Goal: Task Accomplishment & Management: Use online tool/utility

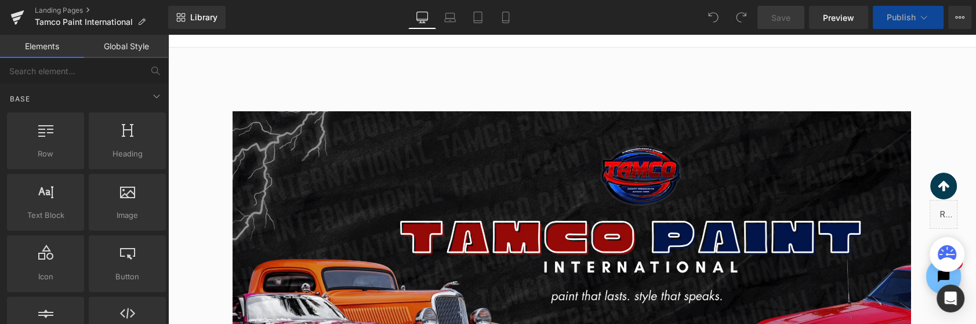
scroll to position [252, 0]
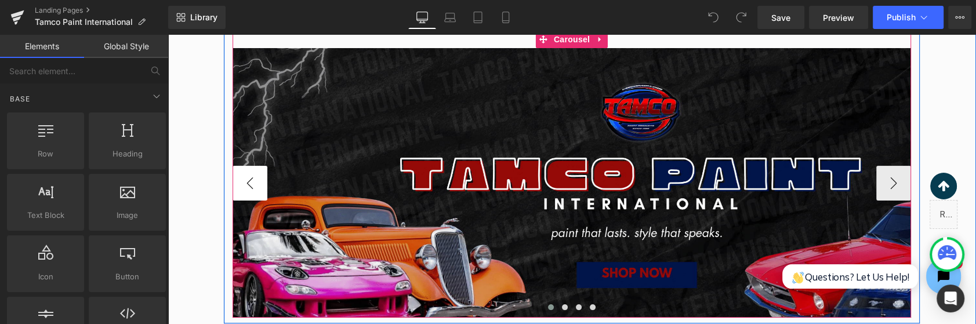
click at [241, 183] on button "‹" at bounding box center [250, 183] width 35 height 35
click at [887, 177] on button "›" at bounding box center [893, 183] width 35 height 35
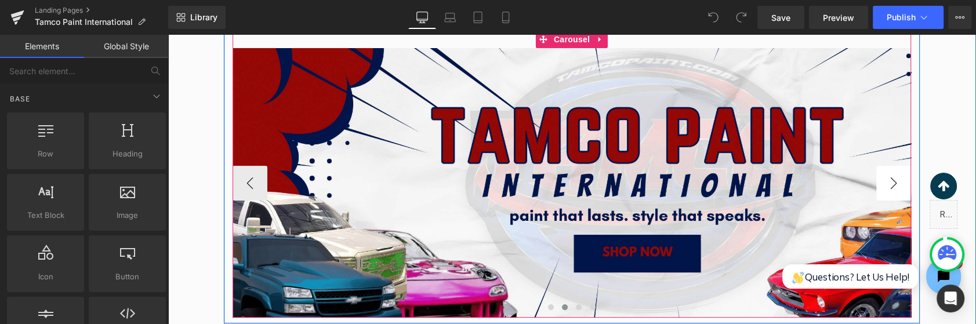
click at [889, 178] on button "›" at bounding box center [893, 183] width 35 height 35
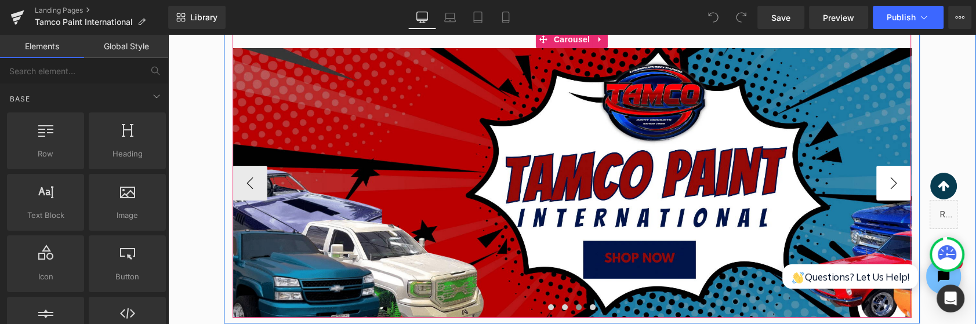
click at [891, 187] on button "›" at bounding box center [893, 183] width 35 height 35
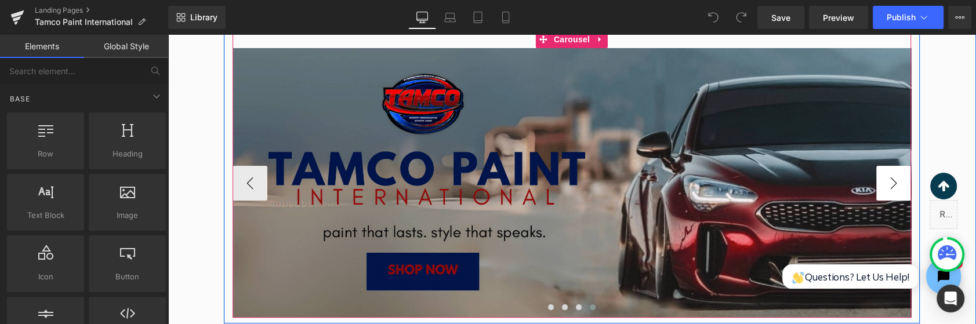
click at [899, 184] on button "›" at bounding box center [893, 183] width 35 height 35
click at [877, 186] on button "›" at bounding box center [893, 183] width 35 height 35
click at [900, 182] on button "›" at bounding box center [893, 183] width 35 height 35
click at [263, 176] on button "‹" at bounding box center [250, 183] width 35 height 35
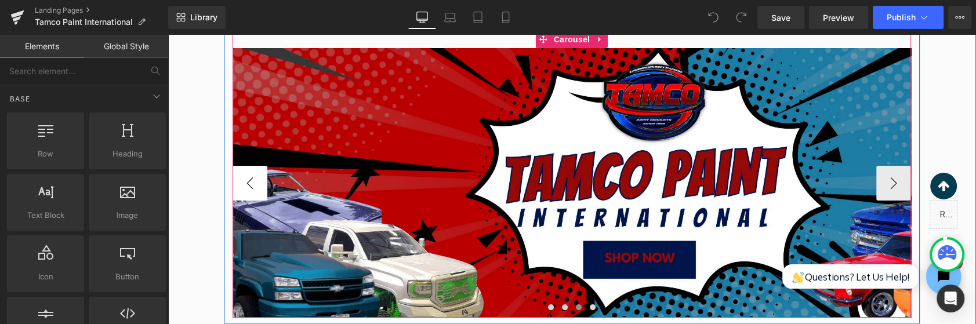
click at [263, 176] on button "‹" at bounding box center [250, 183] width 35 height 35
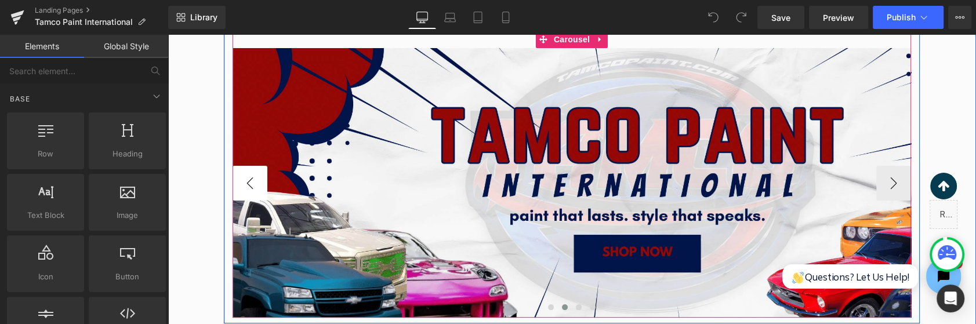
click at [263, 176] on button "‹" at bounding box center [250, 183] width 35 height 35
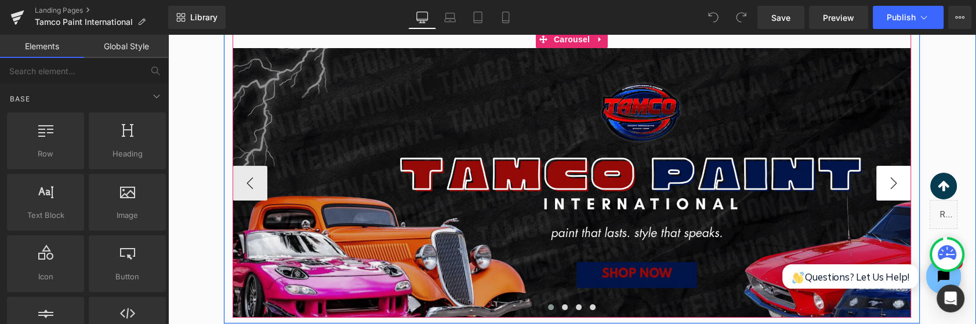
click at [895, 189] on button "›" at bounding box center [893, 183] width 35 height 35
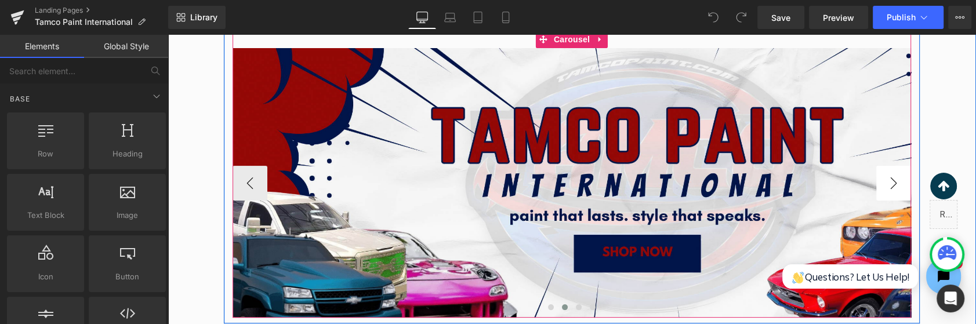
click at [896, 184] on button "›" at bounding box center [893, 183] width 35 height 35
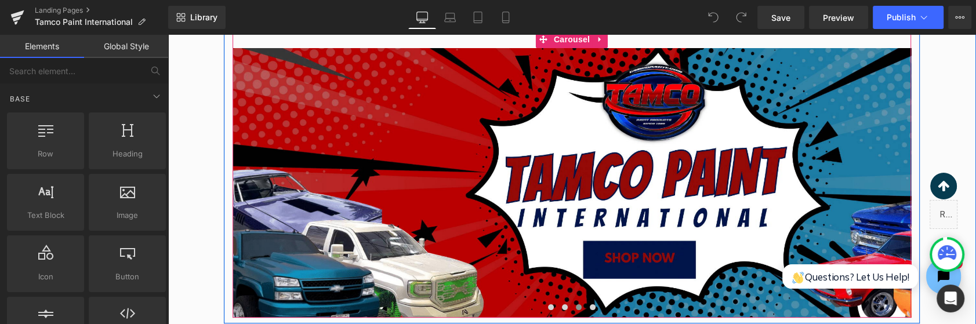
click at [222, 187] on button "‹" at bounding box center [215, 183] width 35 height 35
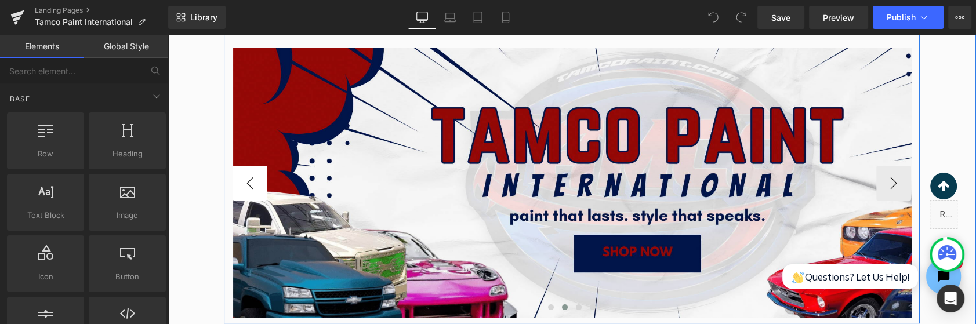
click at [233, 189] on button "‹" at bounding box center [250, 183] width 35 height 35
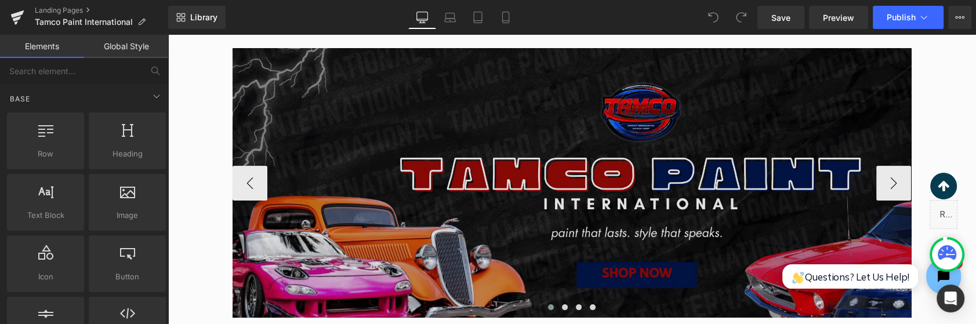
scroll to position [314, 0]
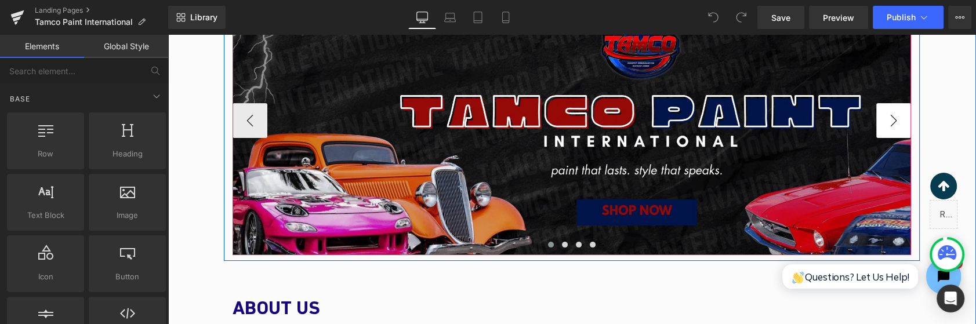
click at [879, 124] on button "›" at bounding box center [893, 120] width 35 height 35
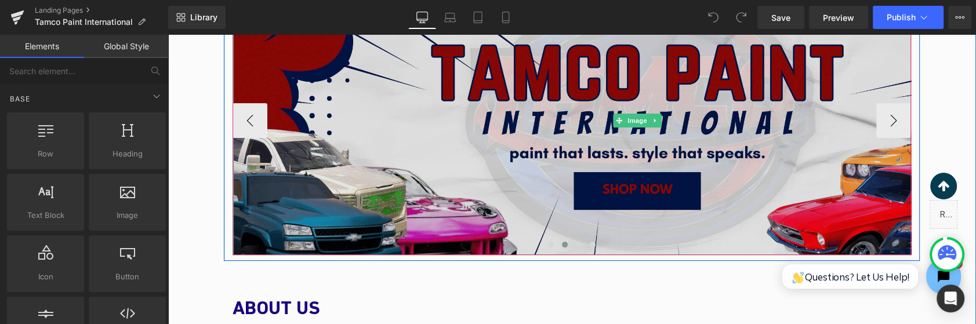
scroll to position [252, 0]
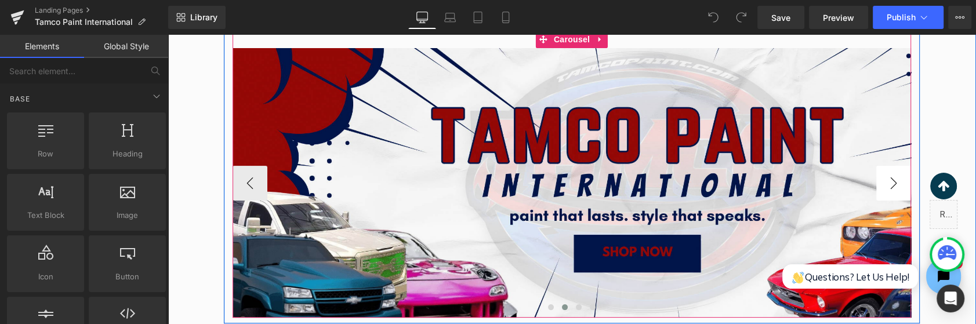
click at [891, 186] on button "›" at bounding box center [893, 183] width 35 height 35
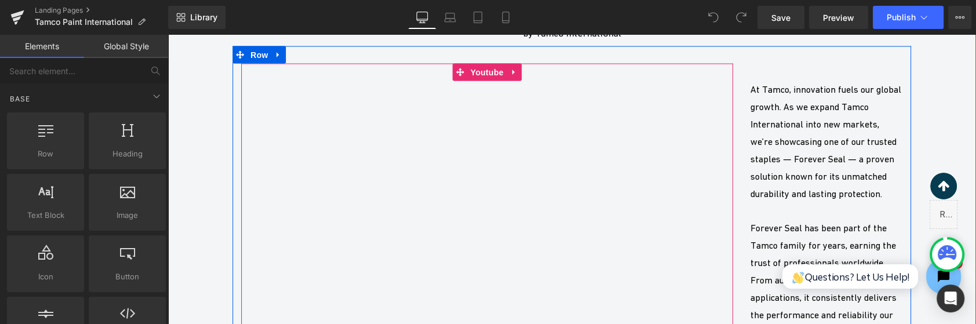
scroll to position [2266, 0]
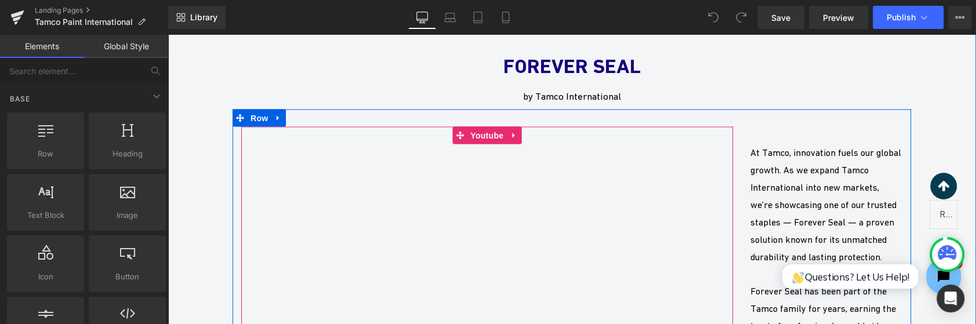
click at [487, 228] on div at bounding box center [487, 264] width 492 height 277
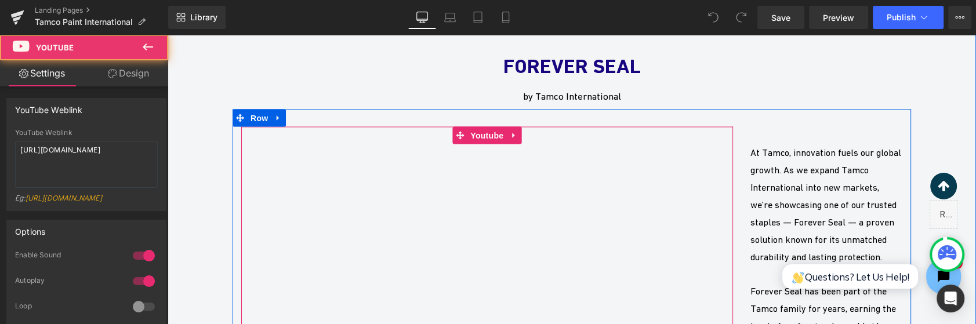
click at [466, 235] on div at bounding box center [487, 264] width 492 height 277
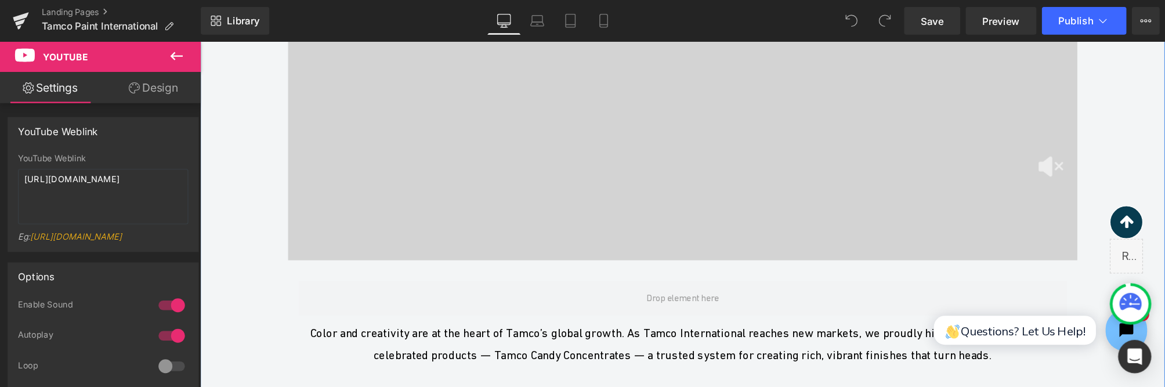
scroll to position [2832, 0]
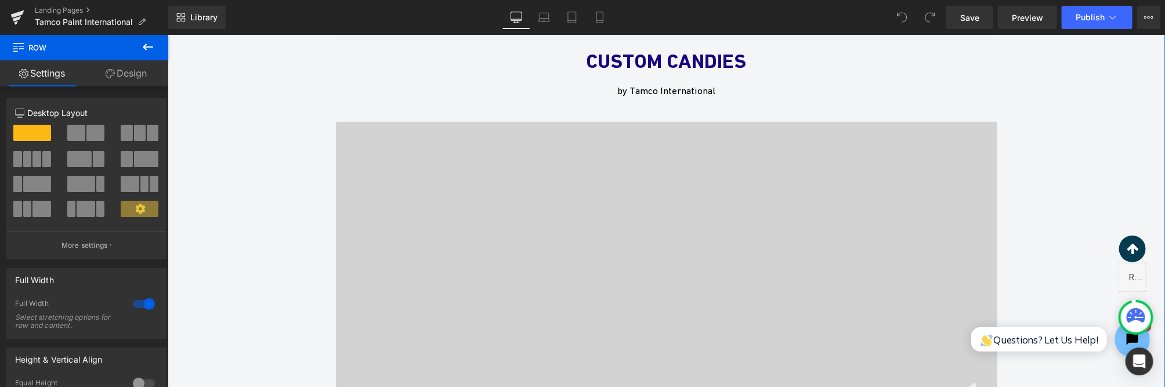
scroll to position [2714, 0]
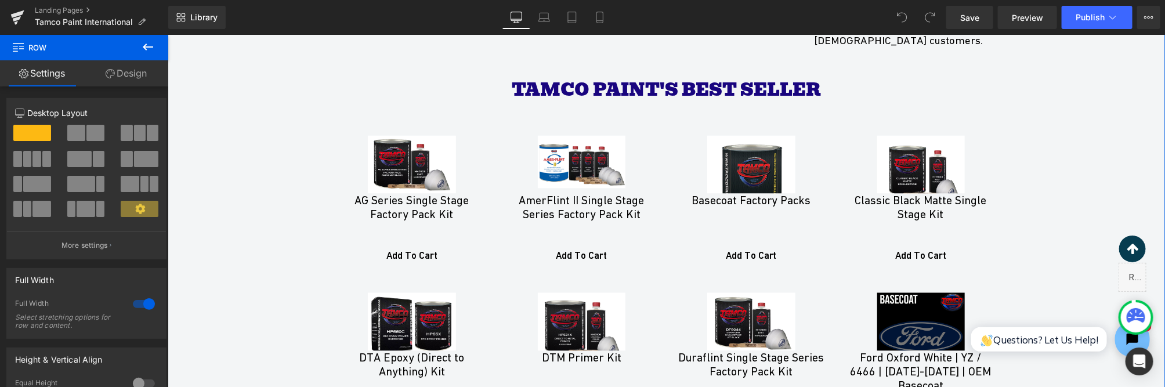
scroll to position [3709, 0]
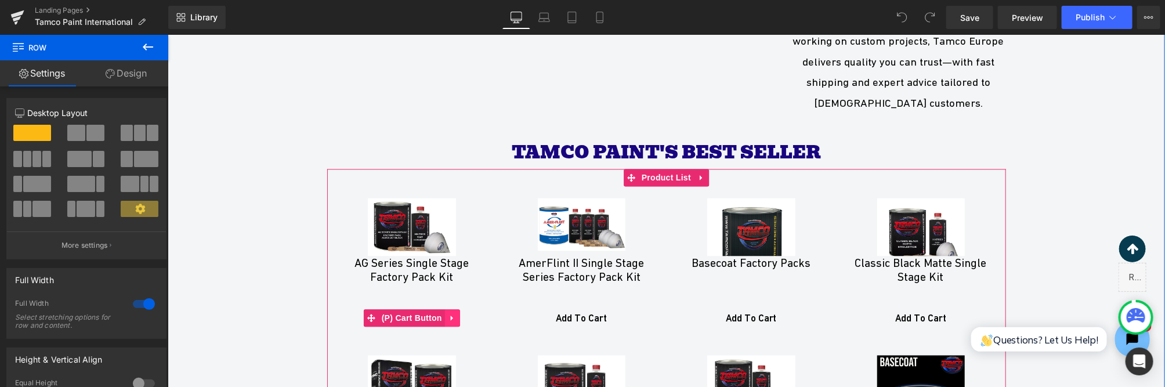
click at [451, 315] on icon at bounding box center [451, 317] width 2 height 5
click at [458, 313] on icon at bounding box center [459, 317] width 8 height 8
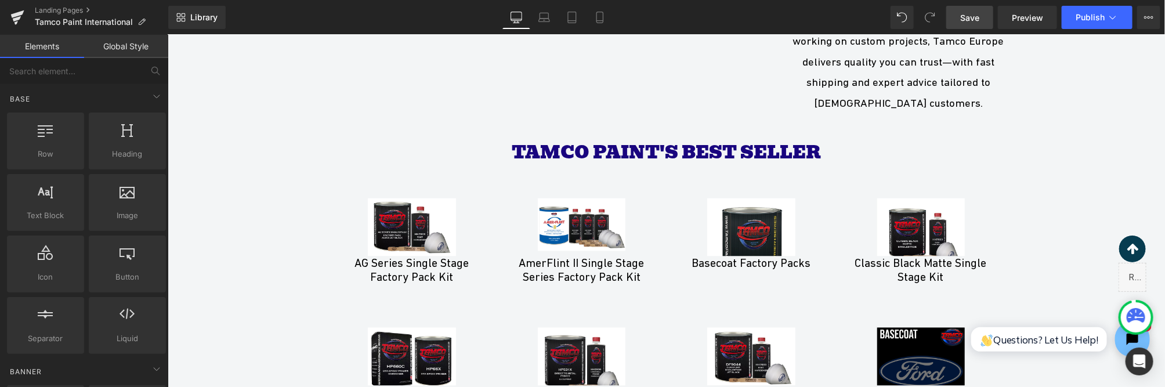
click at [969, 22] on span "Save" at bounding box center [969, 18] width 19 height 12
click at [976, 23] on link "Save" at bounding box center [969, 17] width 47 height 23
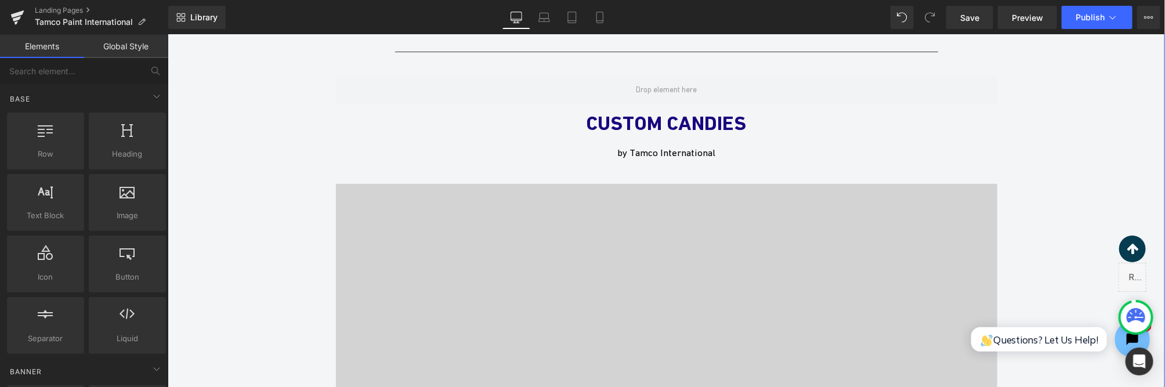
scroll to position [2527, 0]
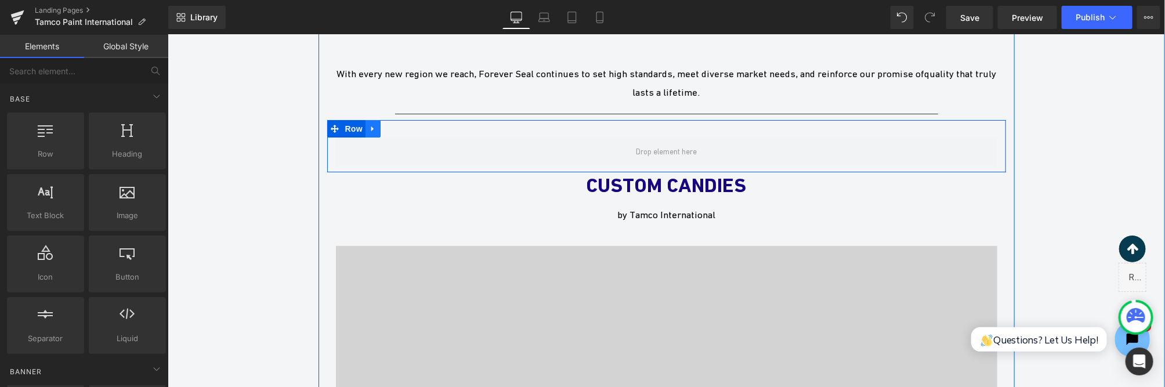
click at [367, 119] on link at bounding box center [372, 127] width 15 height 17
click at [405, 124] on icon at bounding box center [402, 128] width 8 height 8
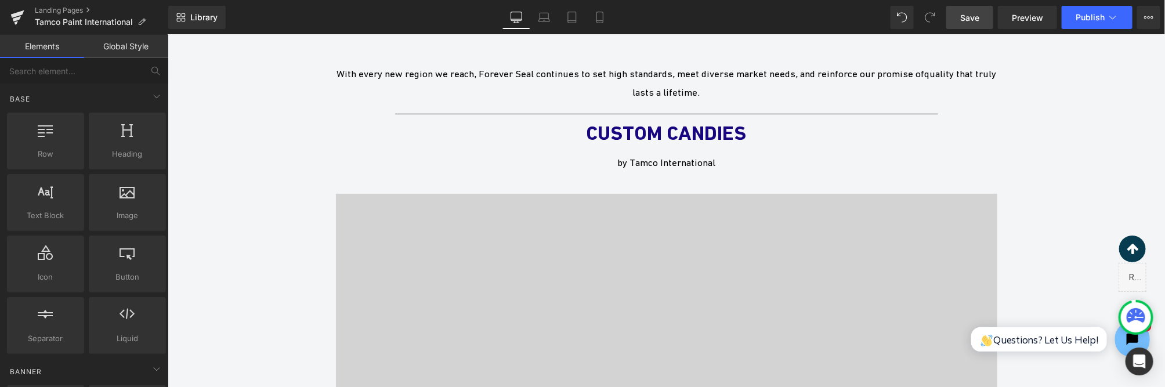
click at [963, 16] on span "Save" at bounding box center [969, 18] width 19 height 12
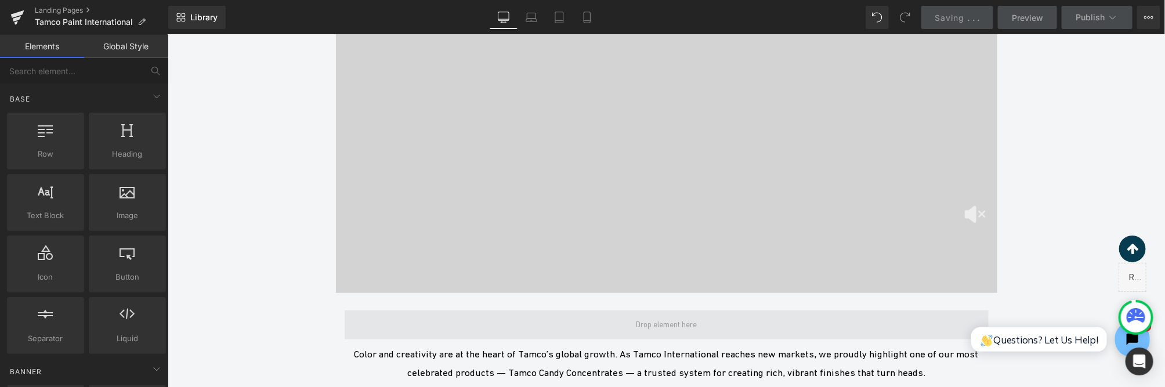
scroll to position [2838, 0]
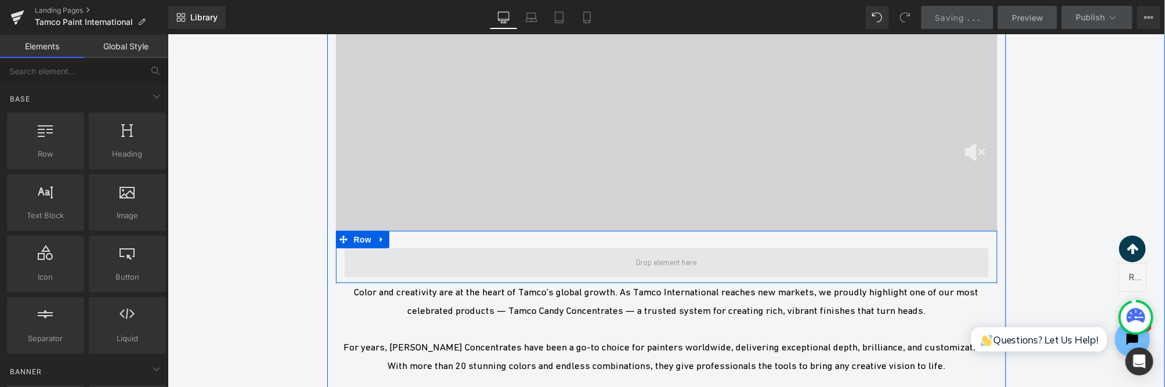
click at [664, 252] on span at bounding box center [665, 262] width 69 height 20
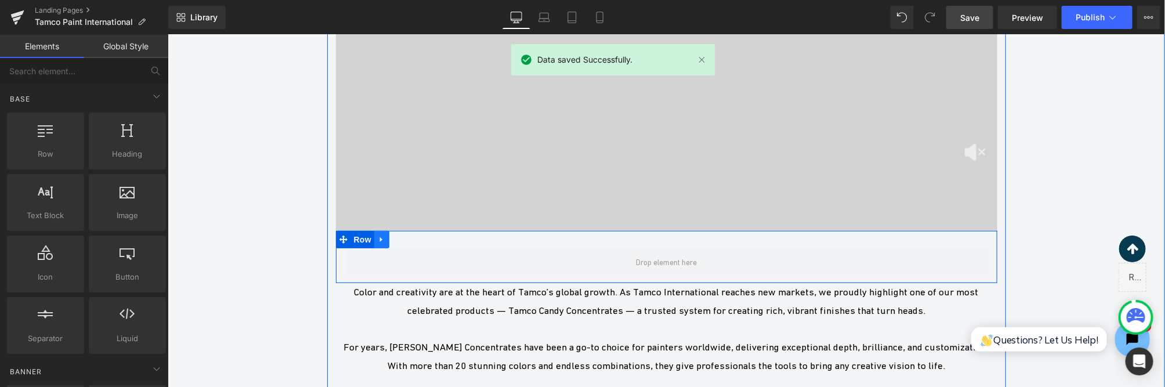
click at [382, 234] on icon at bounding box center [381, 238] width 8 height 9
click at [405, 230] on link at bounding box center [411, 238] width 15 height 17
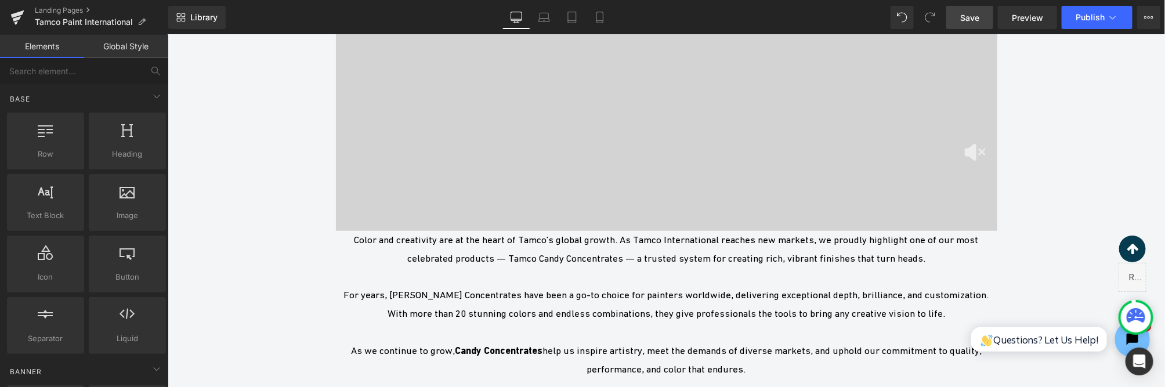
click at [975, 19] on span "Save" at bounding box center [969, 18] width 19 height 12
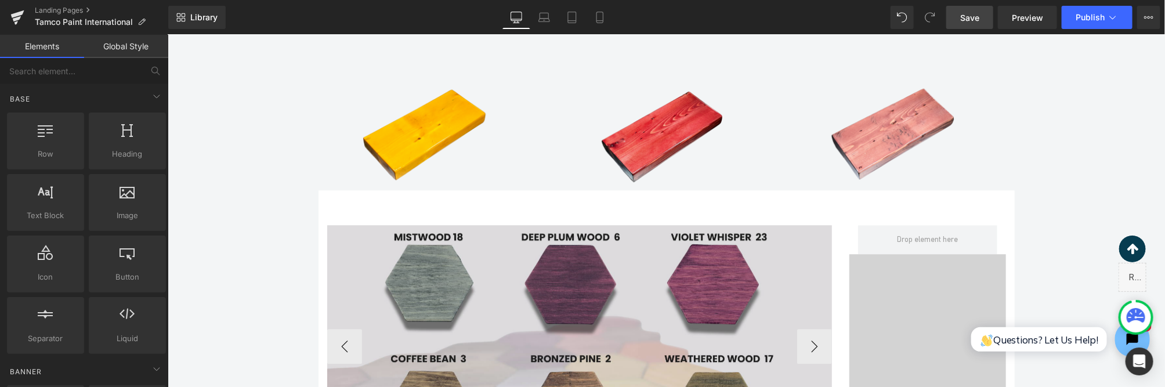
scroll to position [1780, 0]
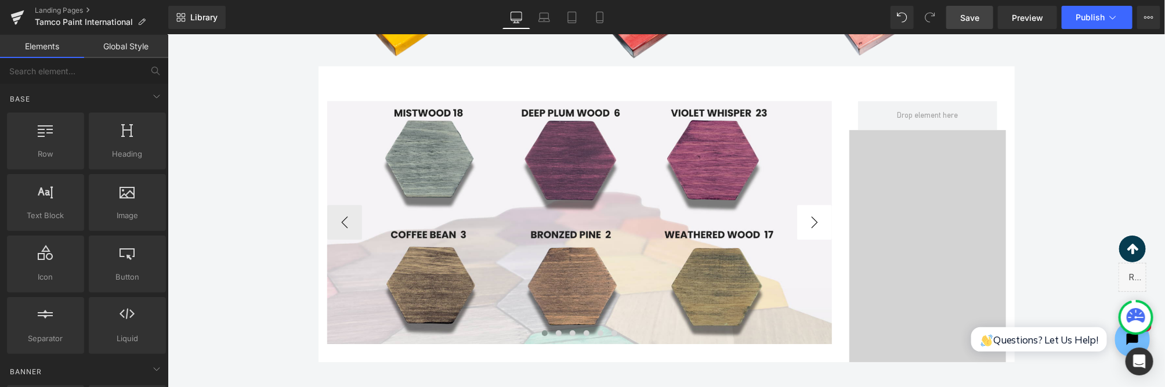
click at [811, 204] on button "›" at bounding box center [813, 221] width 35 height 35
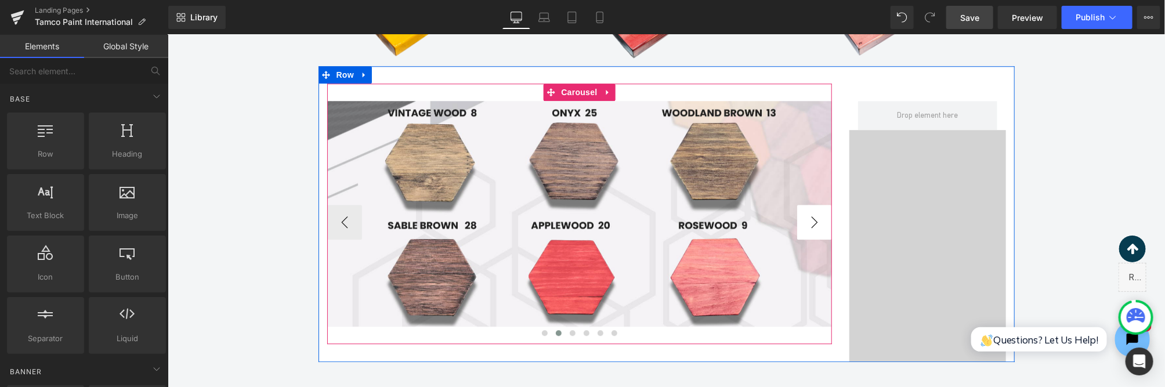
click at [811, 204] on button "›" at bounding box center [813, 221] width 35 height 35
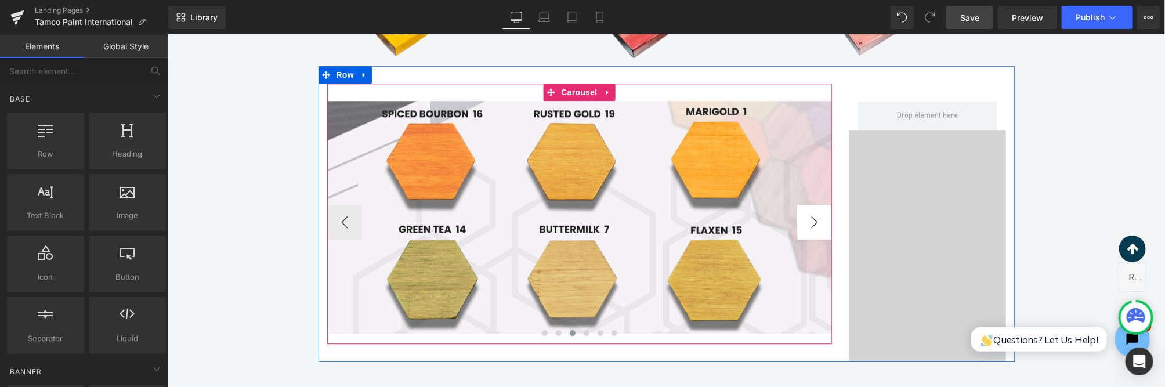
click at [811, 204] on button "›" at bounding box center [813, 221] width 35 height 35
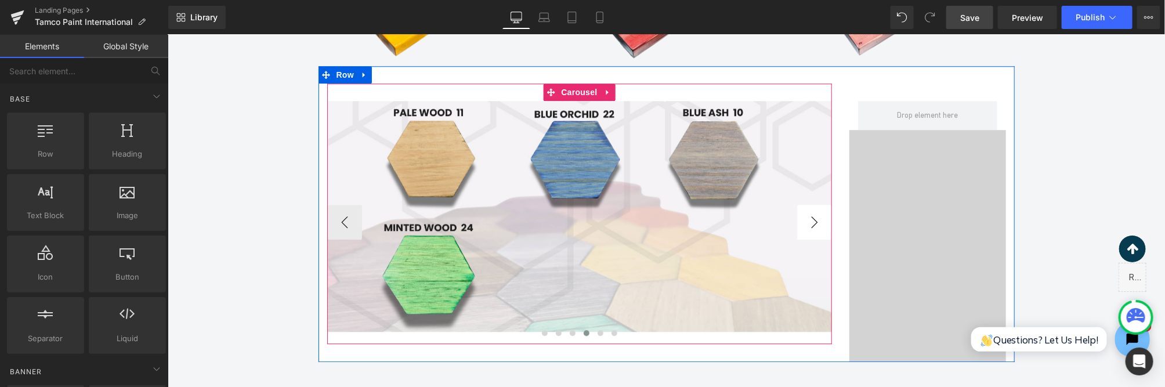
click at [811, 204] on button "›" at bounding box center [813, 221] width 35 height 35
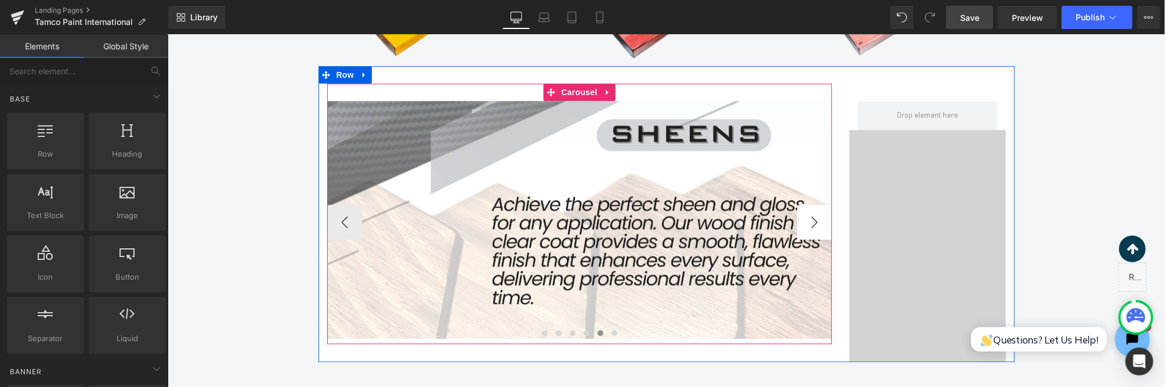
click at [811, 204] on button "›" at bounding box center [813, 221] width 35 height 35
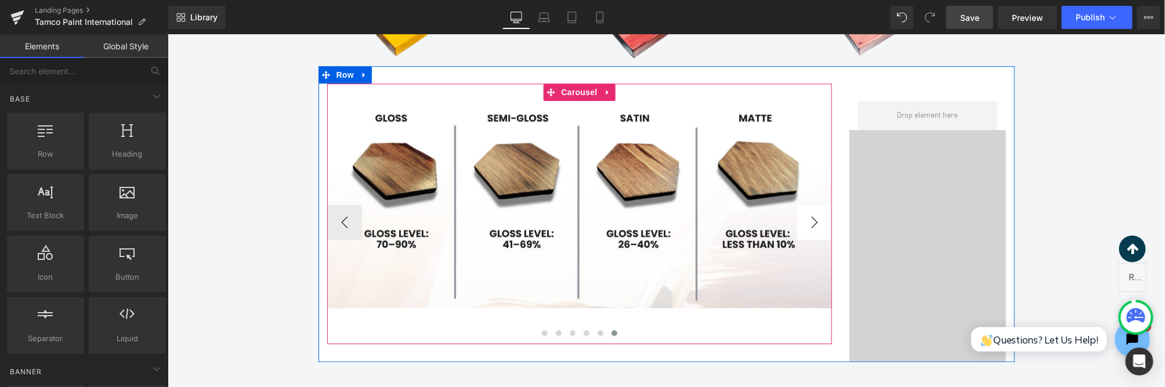
click at [811, 204] on button "›" at bounding box center [813, 221] width 35 height 35
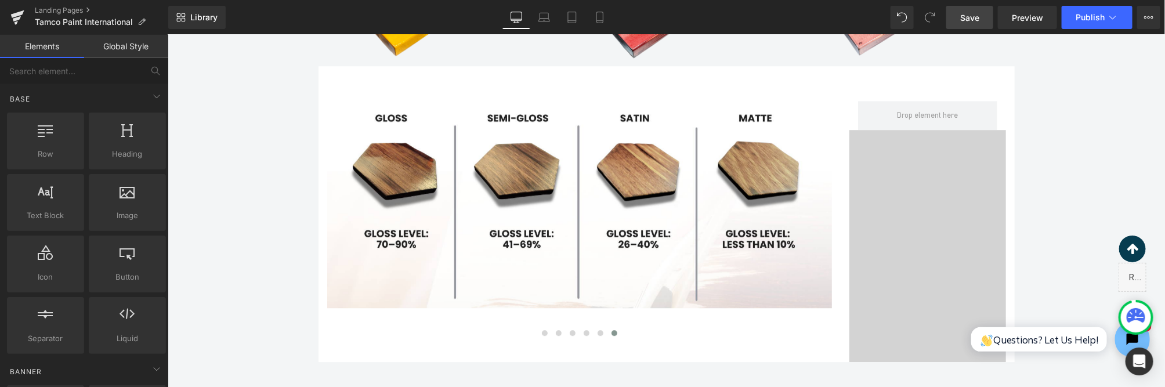
scroll to position [1718, 0]
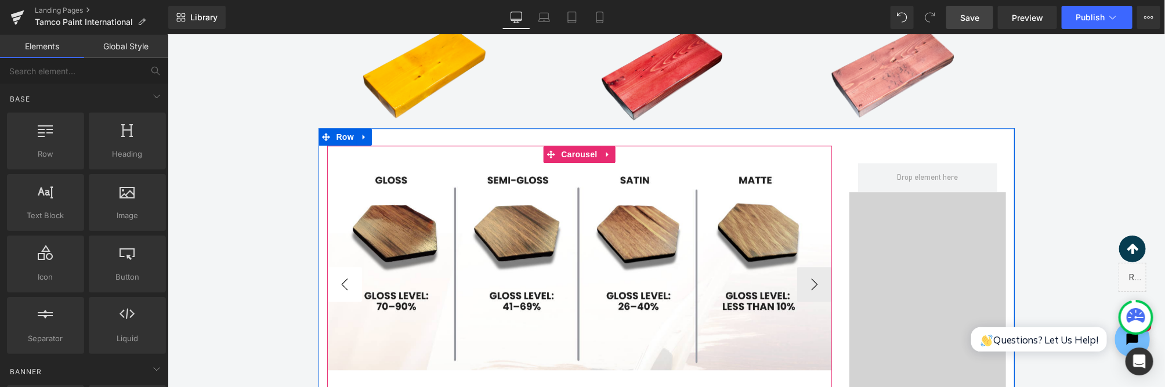
click at [332, 266] on button "‹" at bounding box center [344, 283] width 35 height 35
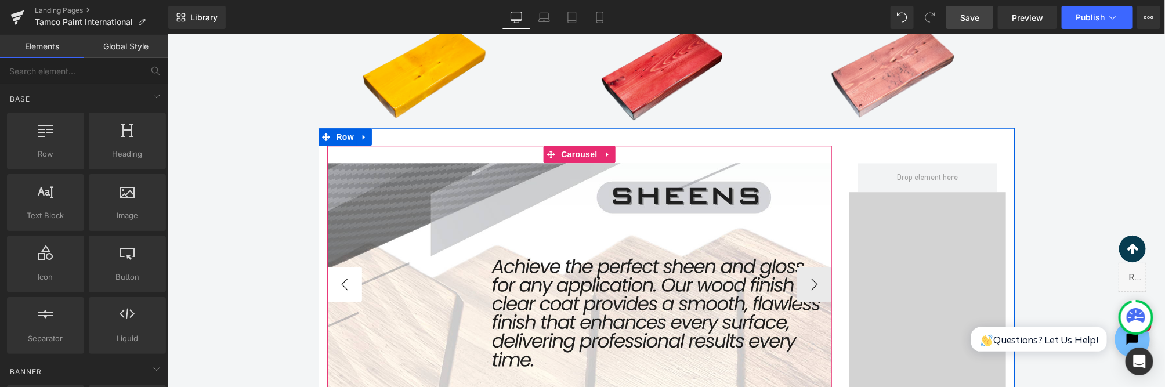
click at [351, 266] on button "‹" at bounding box center [344, 283] width 35 height 35
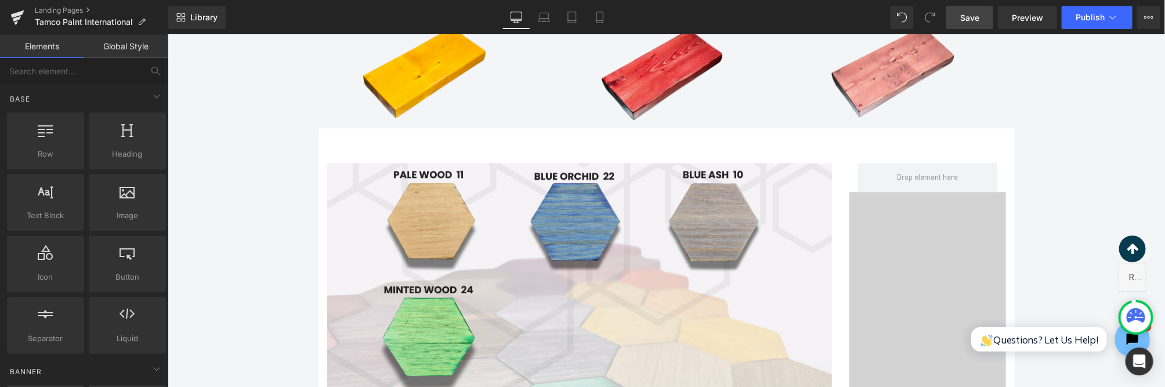
scroll to position [1780, 0]
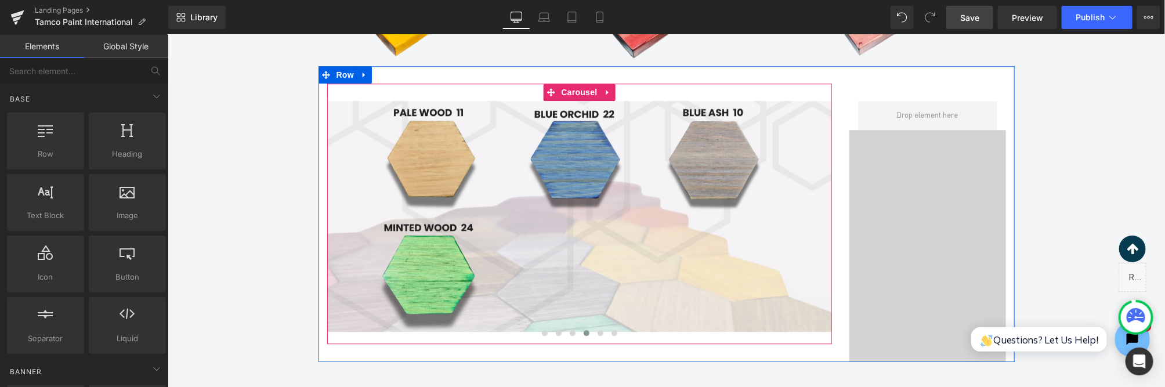
click at [834, 182] on div "Image Image Image Image Image Image ‹ › [GEOGRAPHIC_DATA]" at bounding box center [579, 213] width 522 height 261
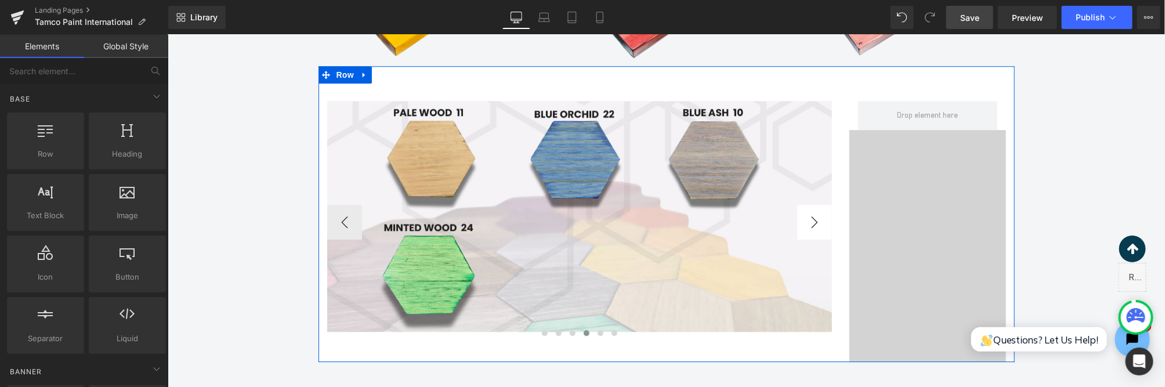
click at [820, 204] on button "›" at bounding box center [813, 221] width 35 height 35
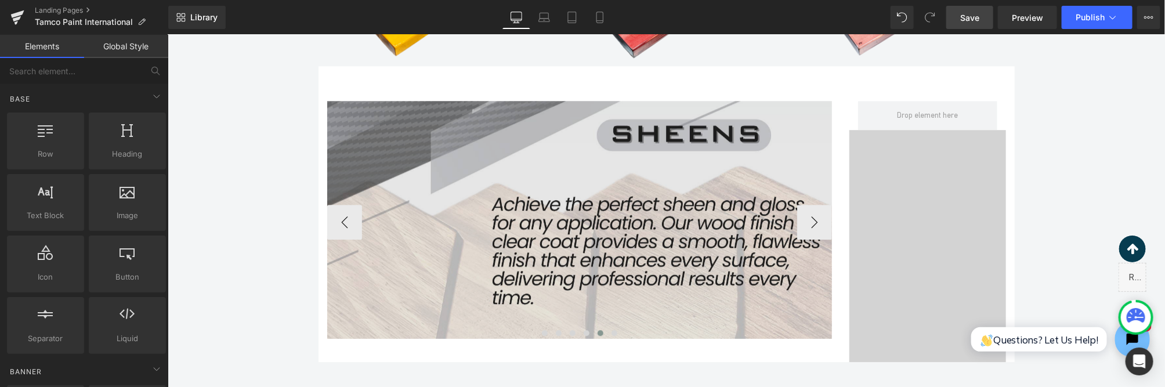
scroll to position [1718, 0]
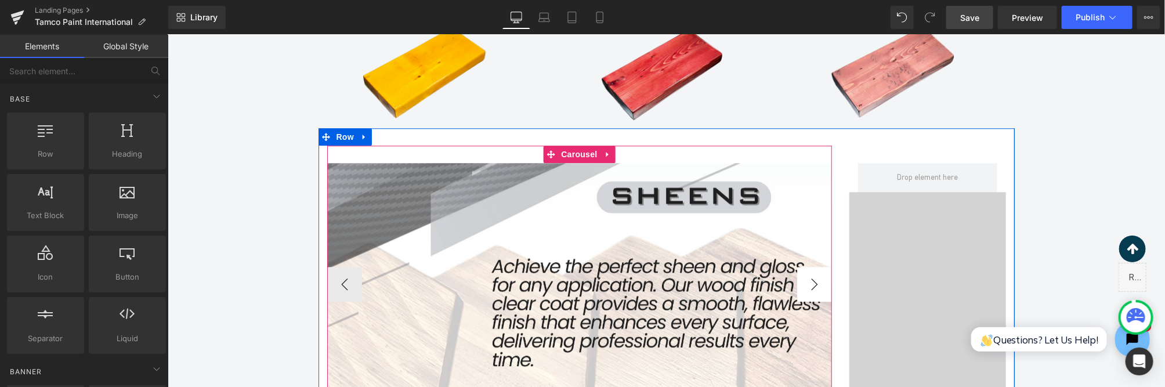
click at [818, 266] on button "›" at bounding box center [813, 283] width 35 height 35
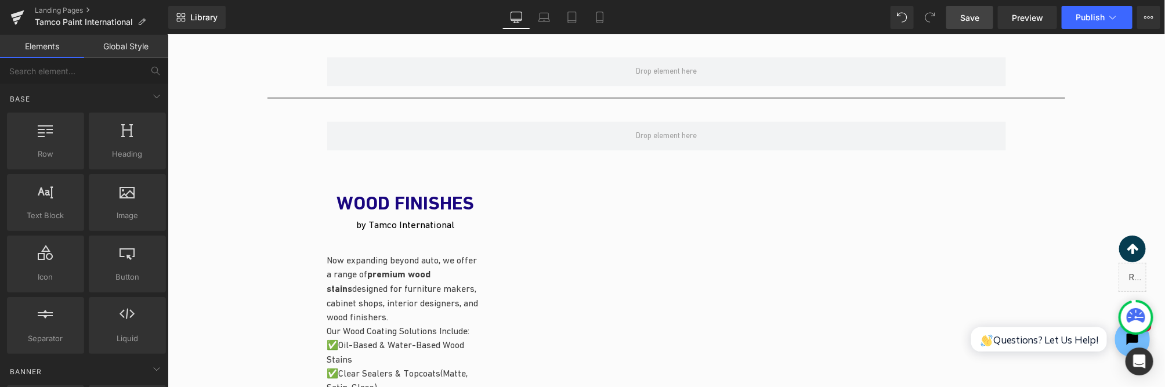
scroll to position [1282, 0]
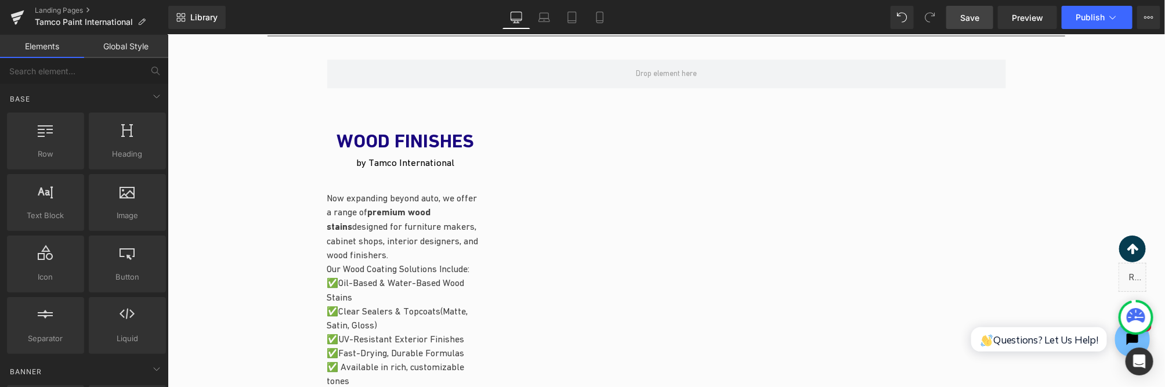
click at [969, 21] on span "Save" at bounding box center [969, 18] width 19 height 12
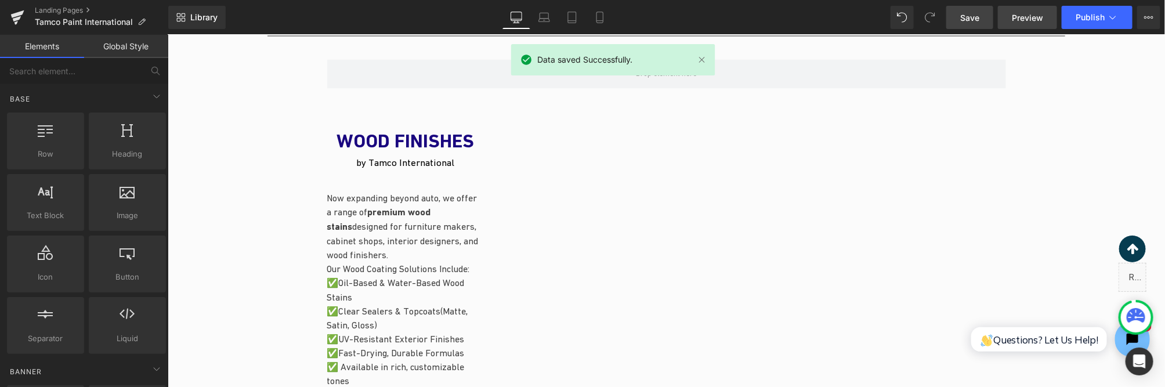
click at [976, 24] on link "Preview" at bounding box center [1027, 17] width 59 height 23
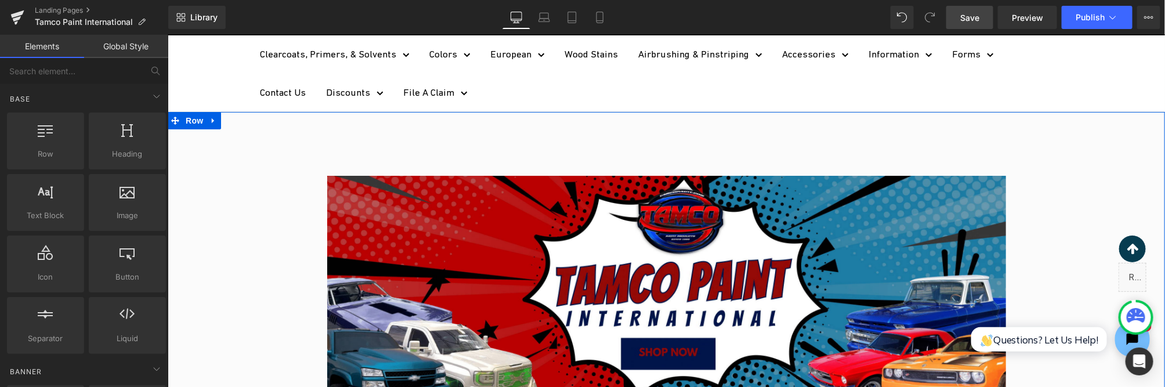
scroll to position [186, 0]
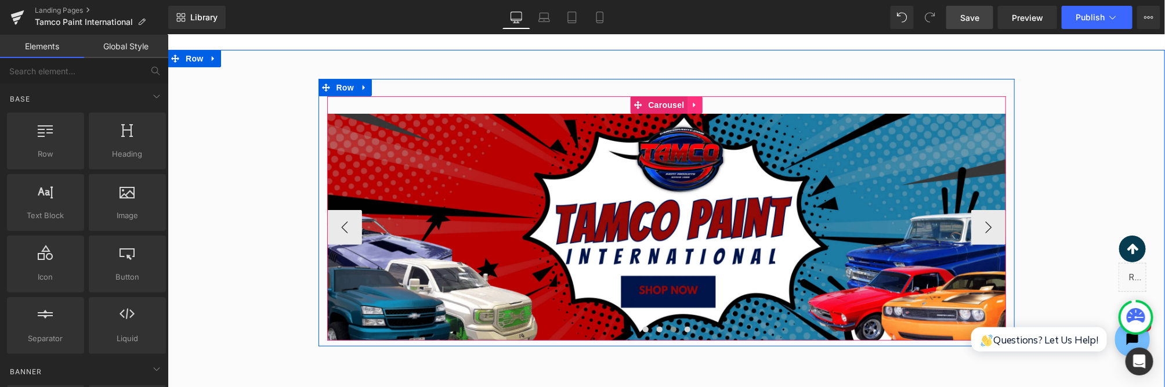
click at [698, 103] on link at bounding box center [694, 104] width 15 height 17
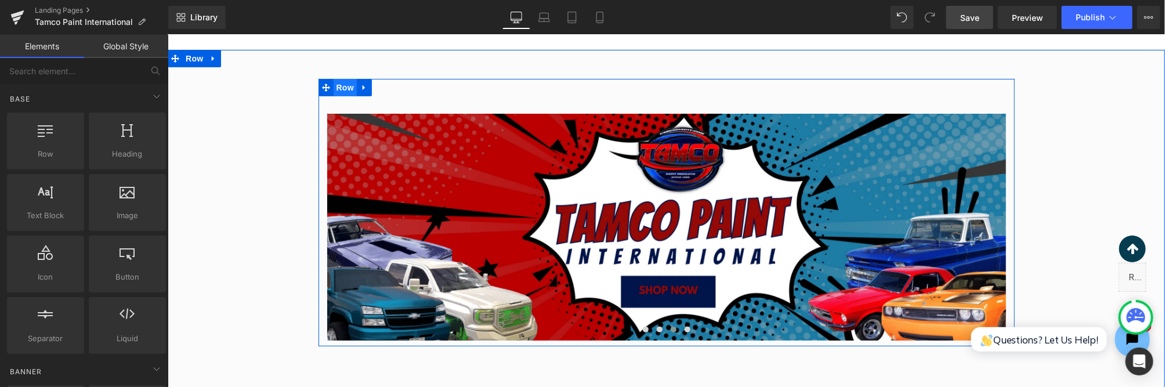
click at [349, 89] on span "Row" at bounding box center [344, 86] width 23 height 17
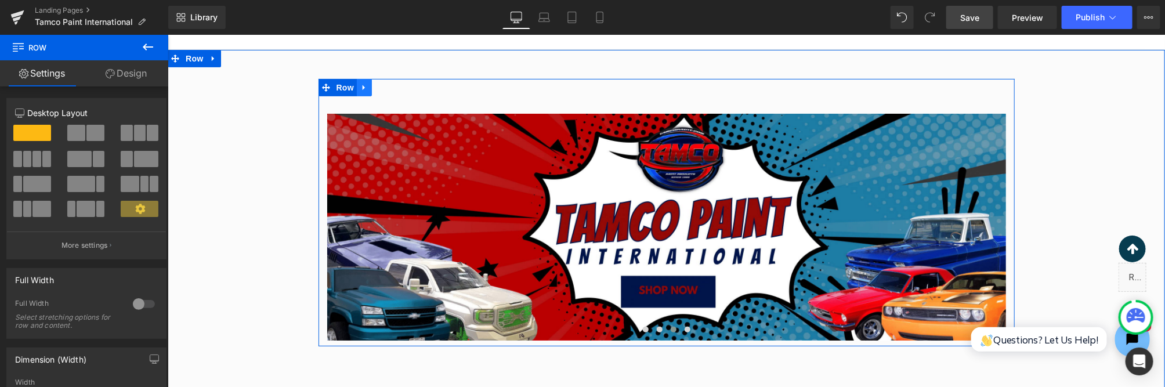
click at [368, 88] on link at bounding box center [363, 86] width 15 height 17
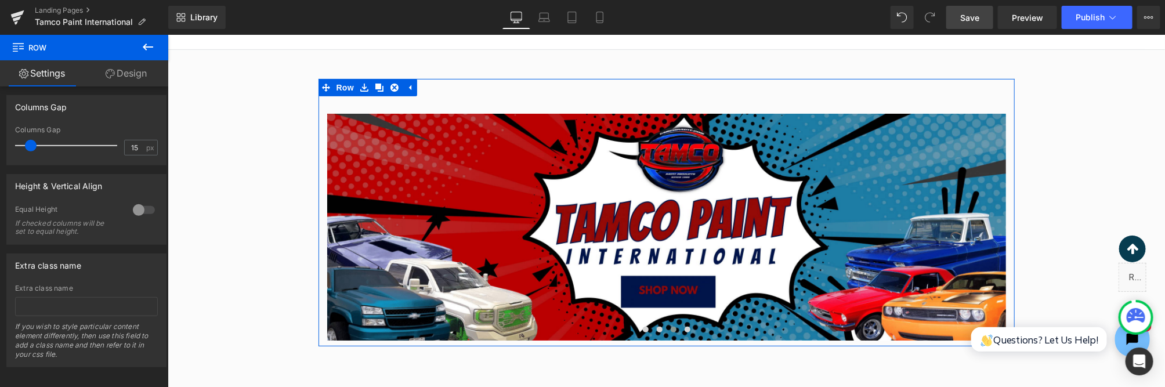
scroll to position [0, 0]
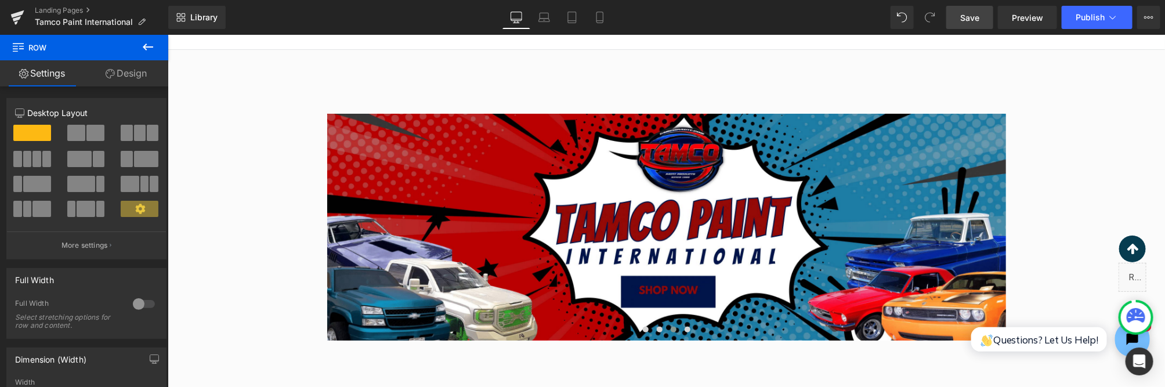
click at [148, 49] on icon at bounding box center [148, 47] width 14 height 14
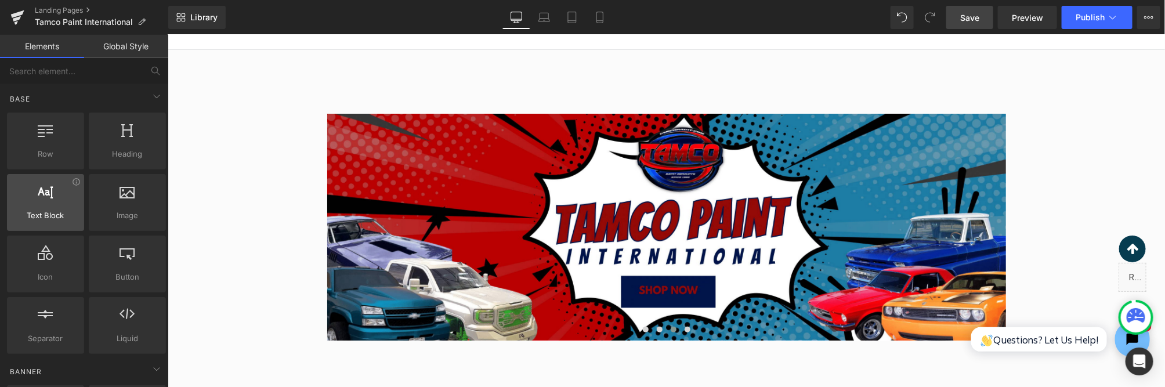
scroll to position [115, 0]
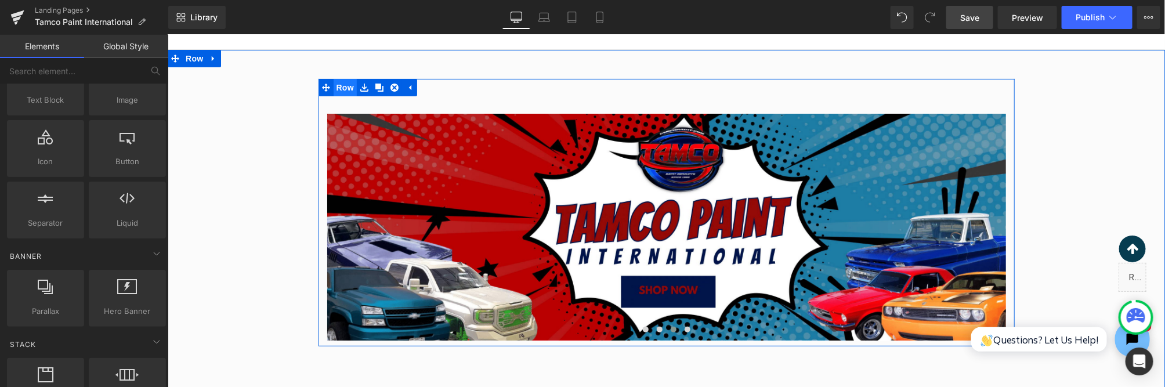
click at [345, 86] on span "Row" at bounding box center [344, 86] width 23 height 17
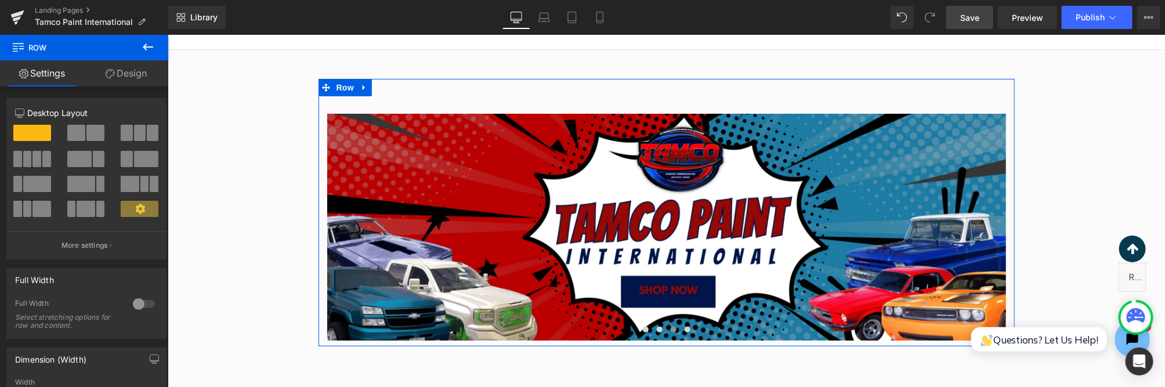
scroll to position [57, 0]
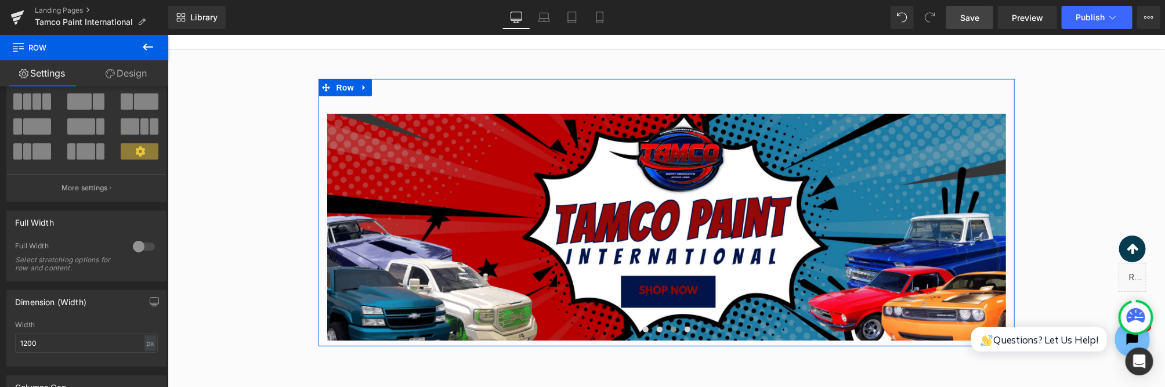
click at [131, 64] on link "Design" at bounding box center [126, 73] width 84 height 26
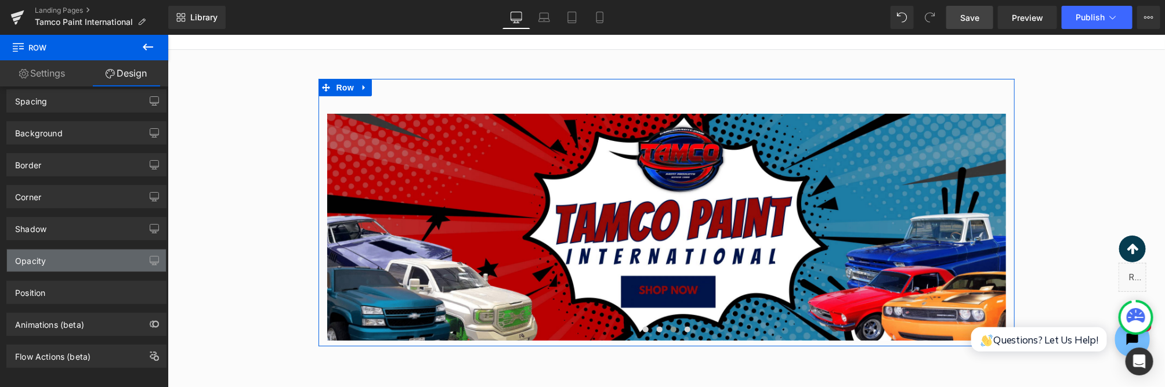
scroll to position [0, 0]
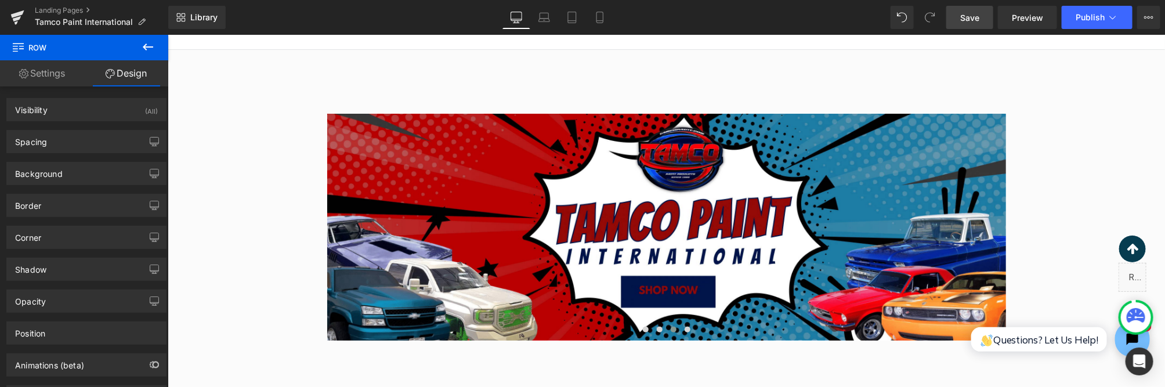
click at [149, 44] on icon at bounding box center [148, 47] width 14 height 14
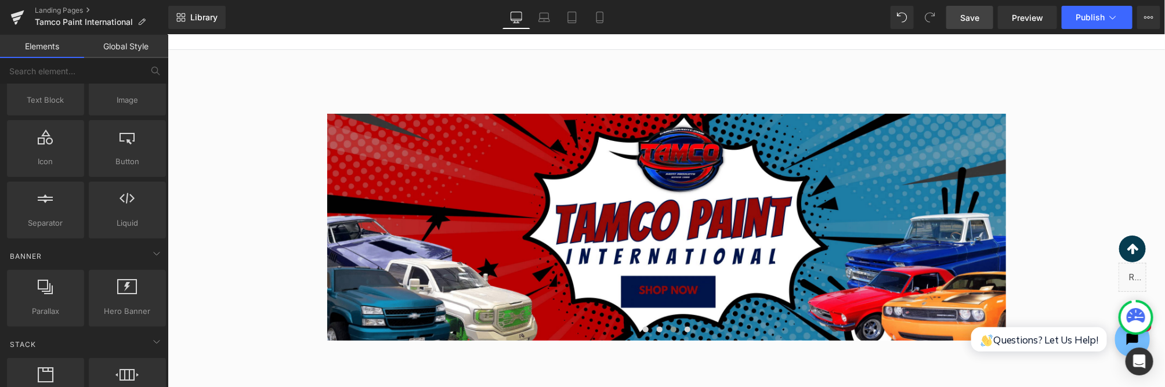
click at [37, 47] on link "Elements" at bounding box center [42, 46] width 84 height 23
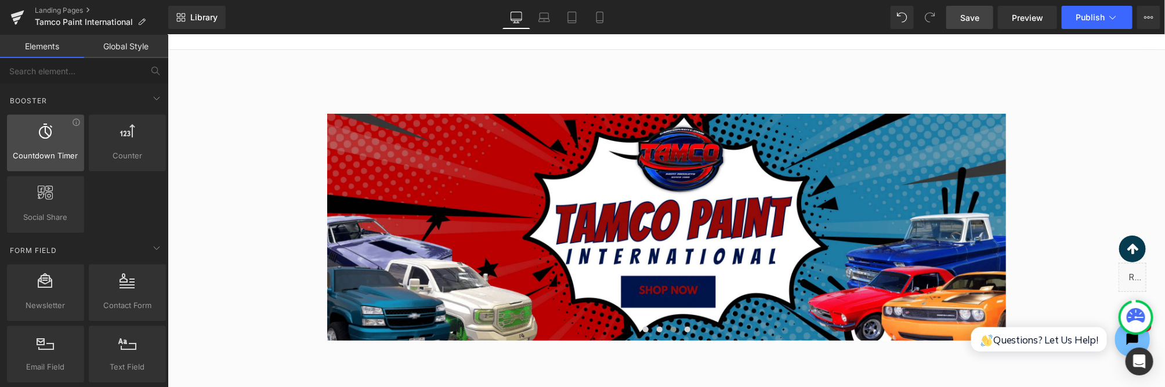
scroll to position [1622, 0]
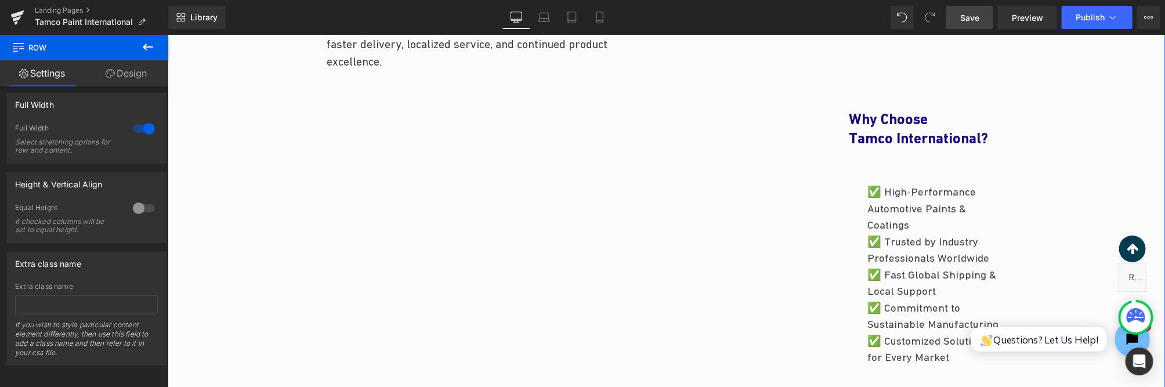
scroll to position [809, 0]
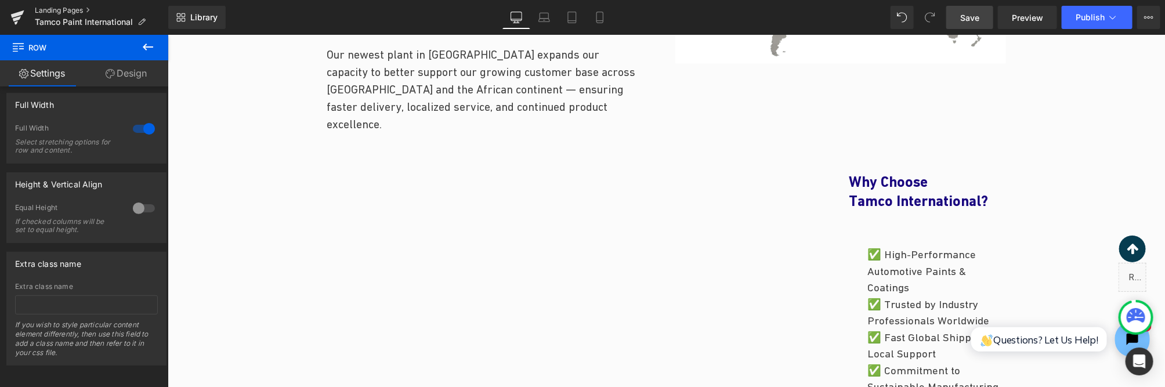
click at [66, 9] on link "Landing Pages" at bounding box center [101, 10] width 133 height 9
